Goal: Task Accomplishment & Management: Use online tool/utility

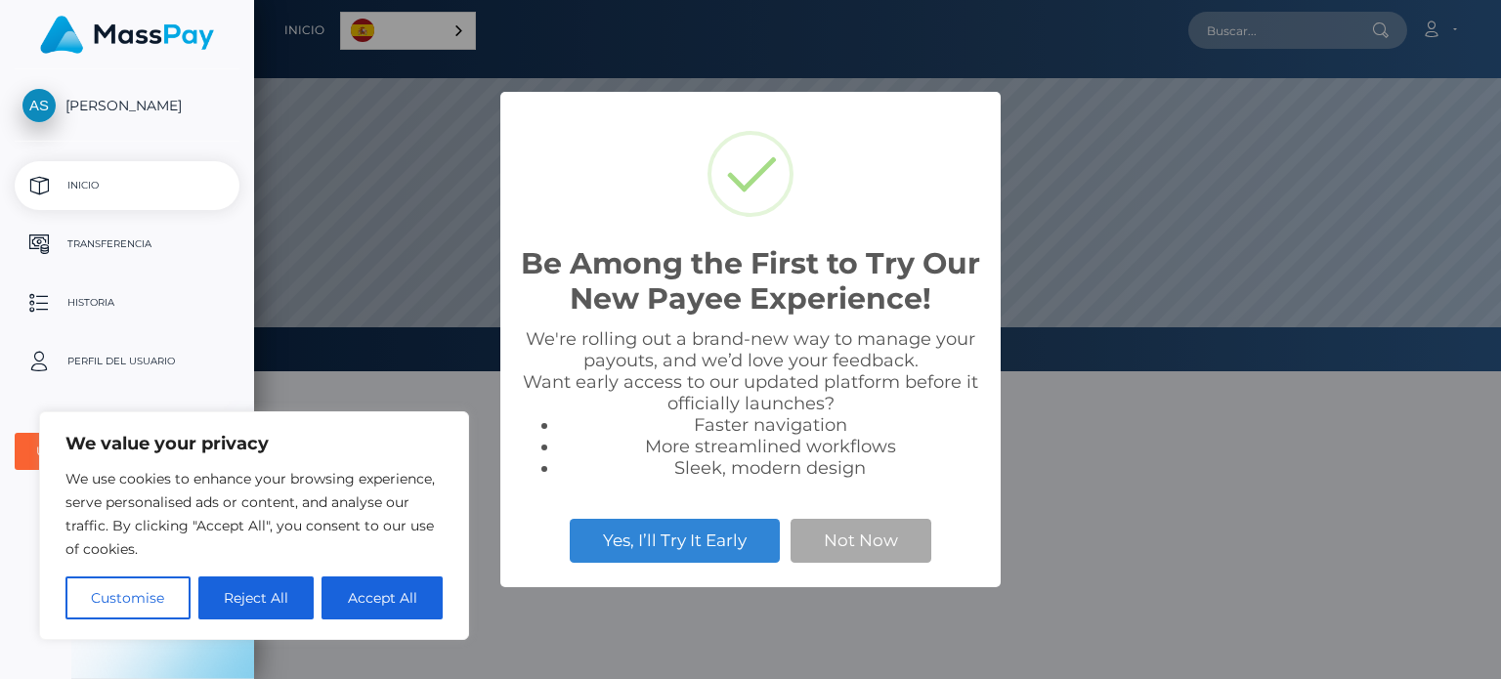
scroll to position [371, 1247]
click at [847, 543] on button "Not Now" at bounding box center [860, 540] width 141 height 43
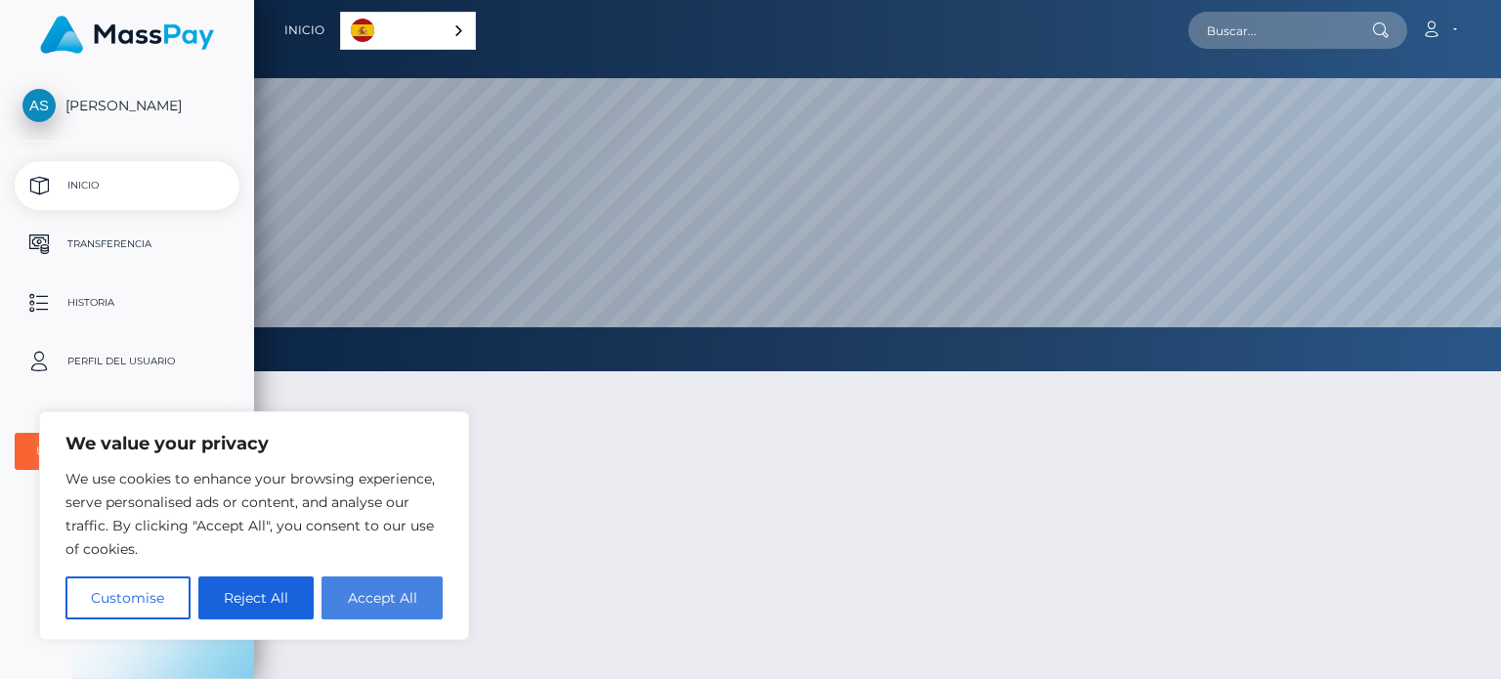
click at [346, 602] on button "Accept All" at bounding box center [381, 597] width 121 height 43
checkbox input "true"
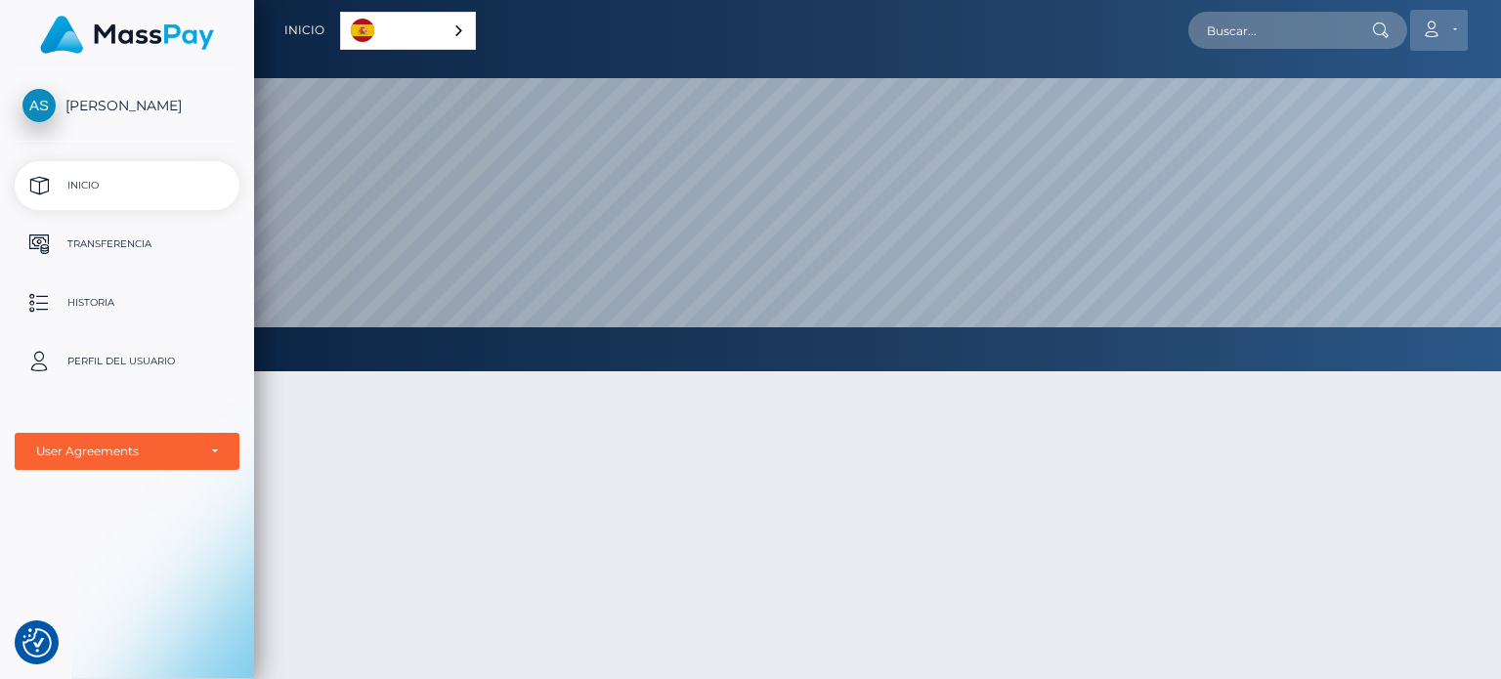
click at [1452, 28] on link "Cuenta" at bounding box center [1439, 30] width 58 height 41
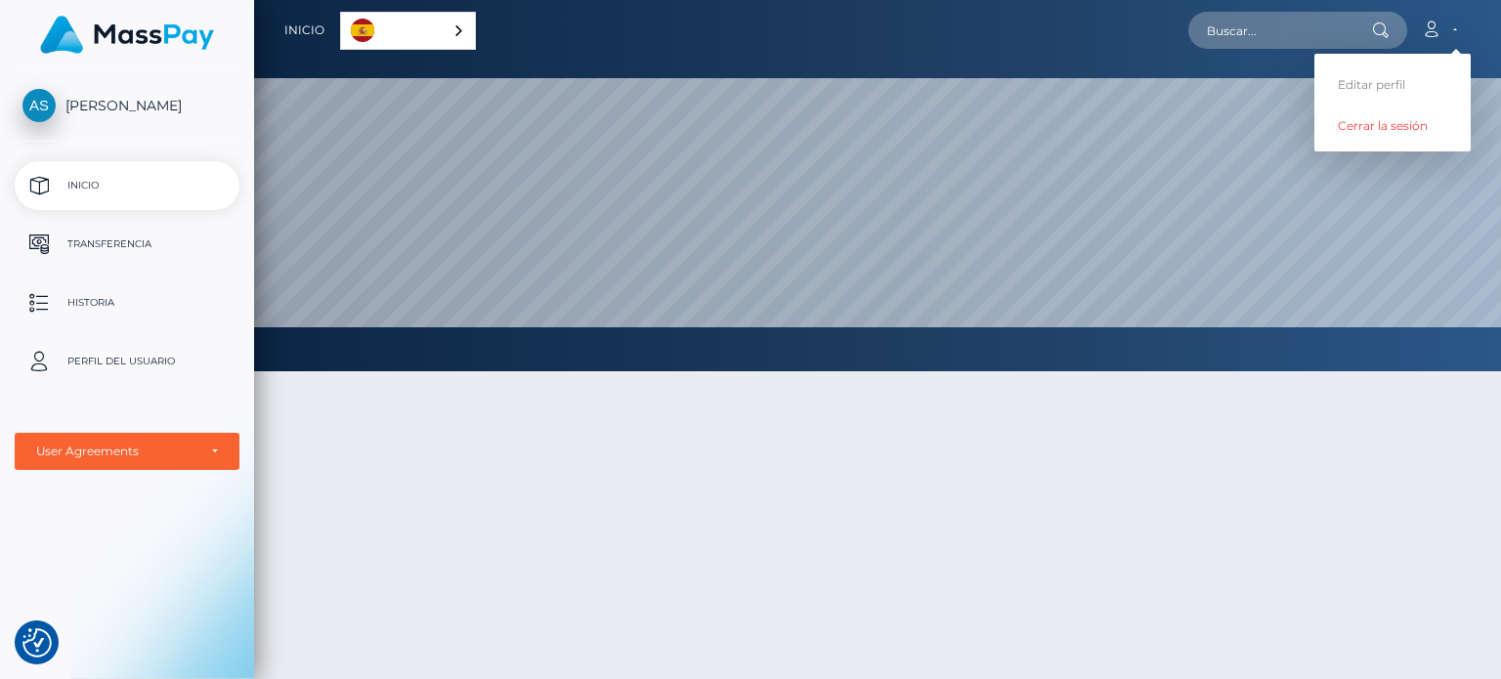
click at [661, 579] on div at bounding box center [877, 621] width 1247 height 559
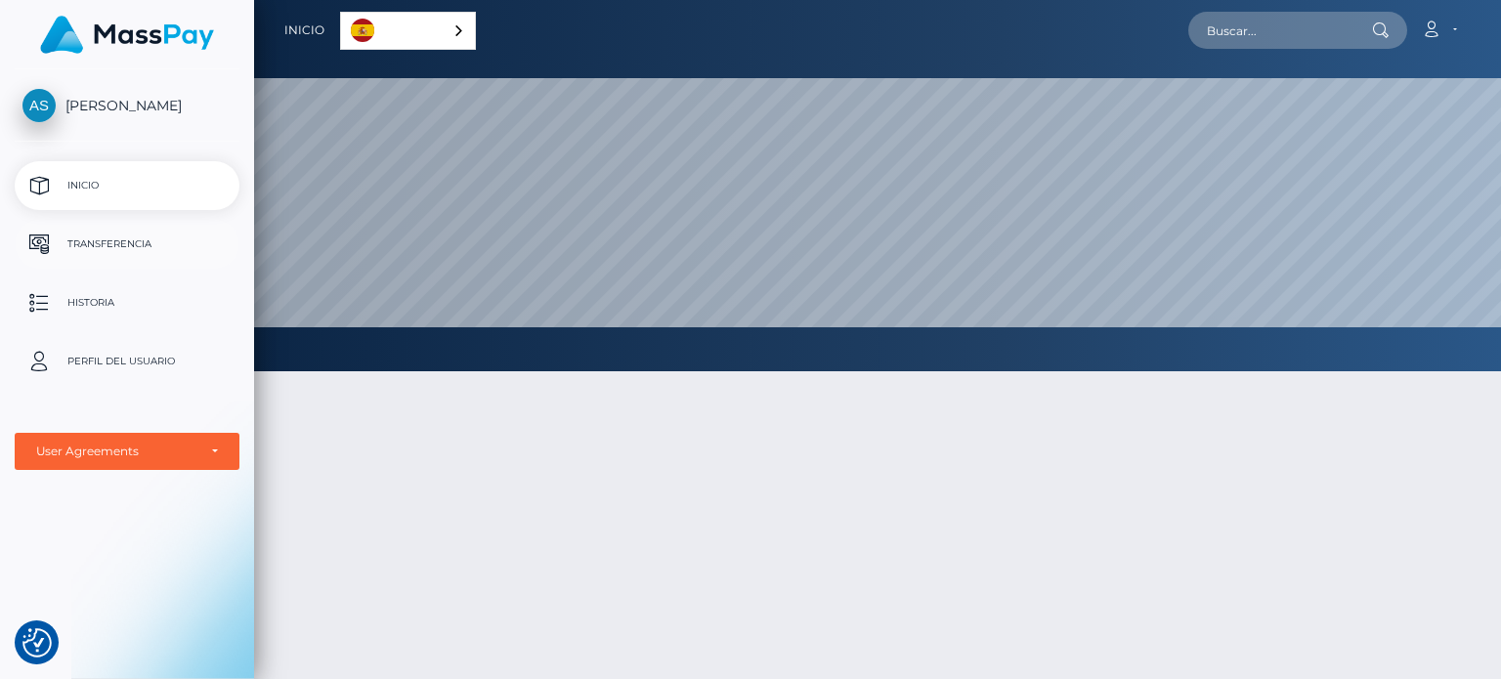
click at [132, 232] on p "Transferencia" at bounding box center [126, 244] width 209 height 29
